Goal: Task Accomplishment & Management: Use online tool/utility

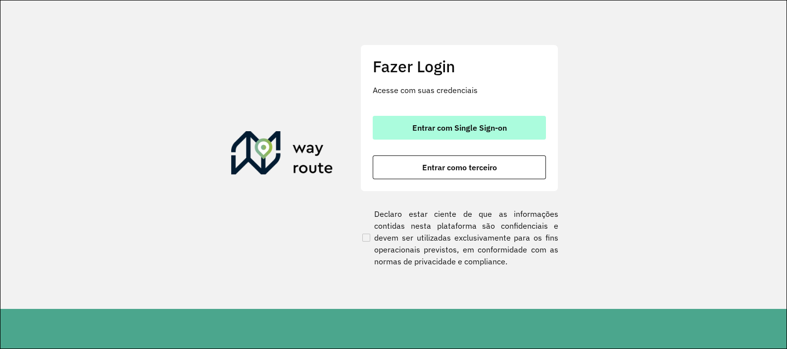
click at [448, 122] on button "Entrar com Single Sign-on" at bounding box center [459, 128] width 173 height 24
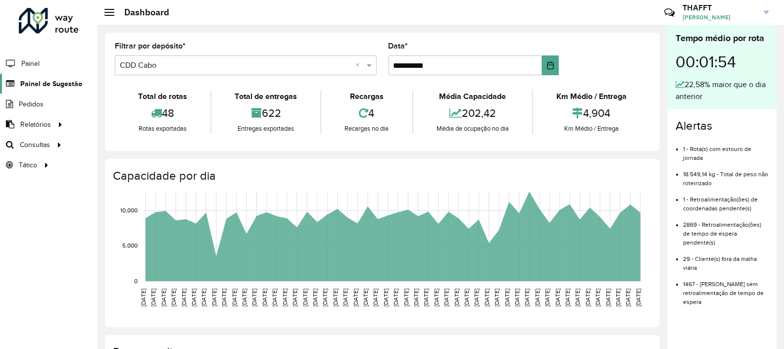
click at [48, 82] on span "Painel de Sugestão" at bounding box center [51, 84] width 62 height 10
